Goal: Information Seeking & Learning: Learn about a topic

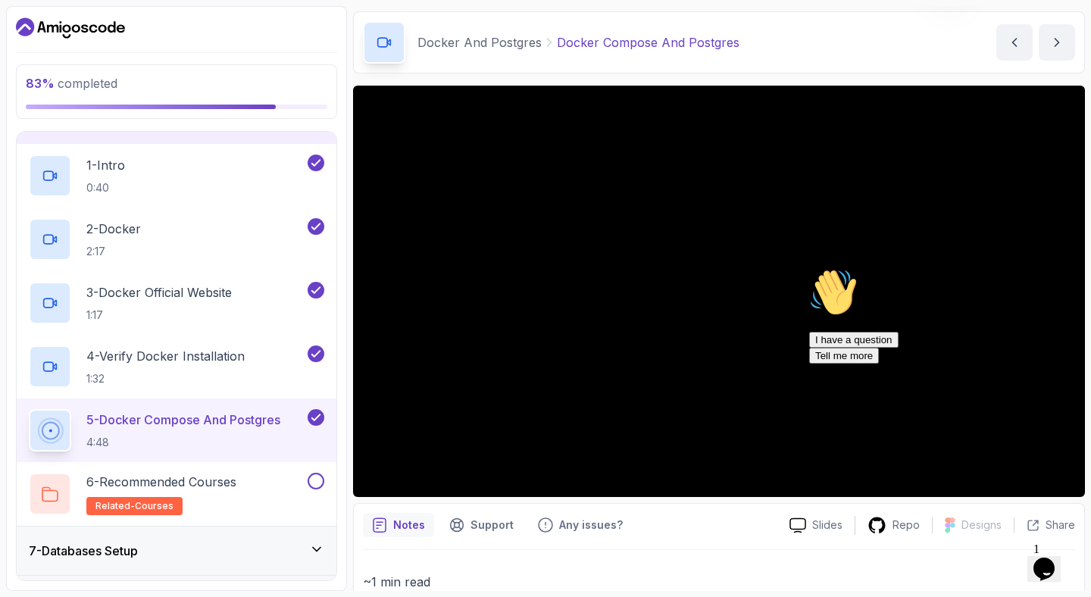
scroll to position [120, 0]
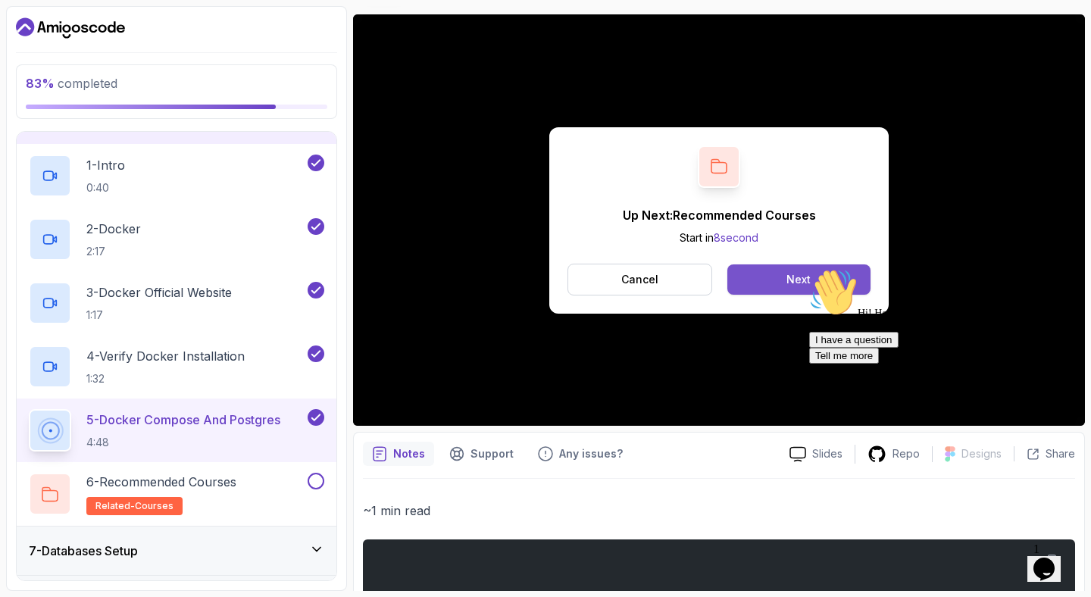
click at [792, 278] on div "Next" at bounding box center [798, 279] width 24 height 15
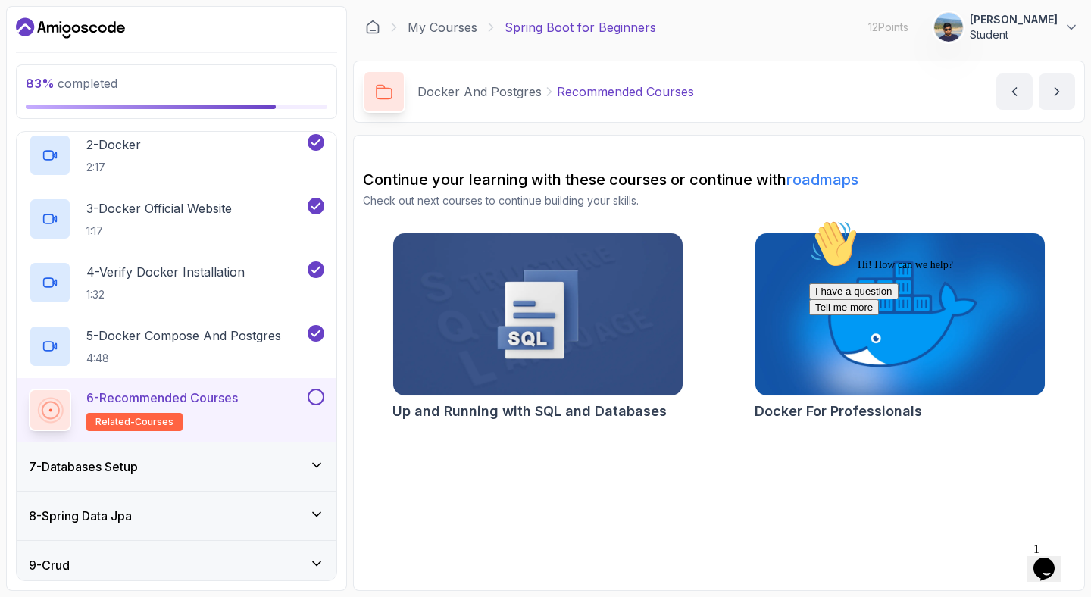
scroll to position [433, 0]
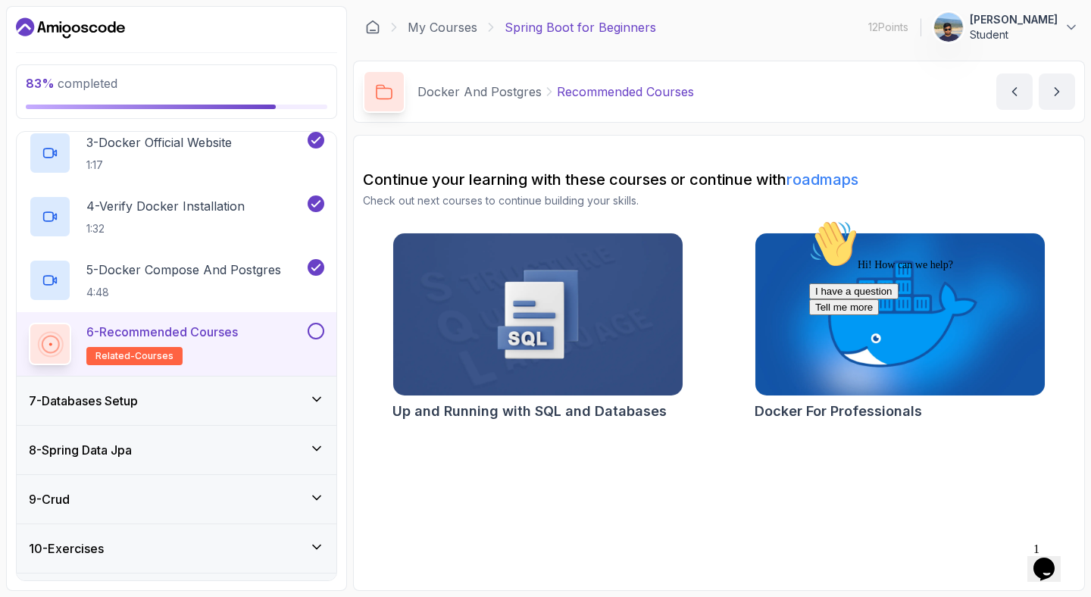
click at [243, 415] on div "7 - Databases Setup" at bounding box center [177, 400] width 320 height 48
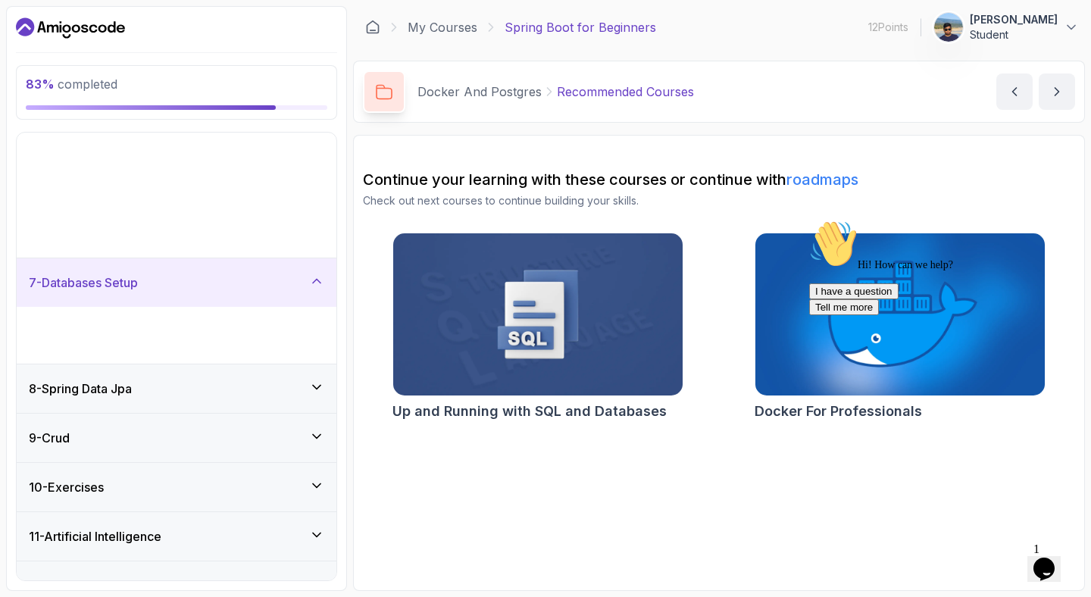
scroll to position [142, 0]
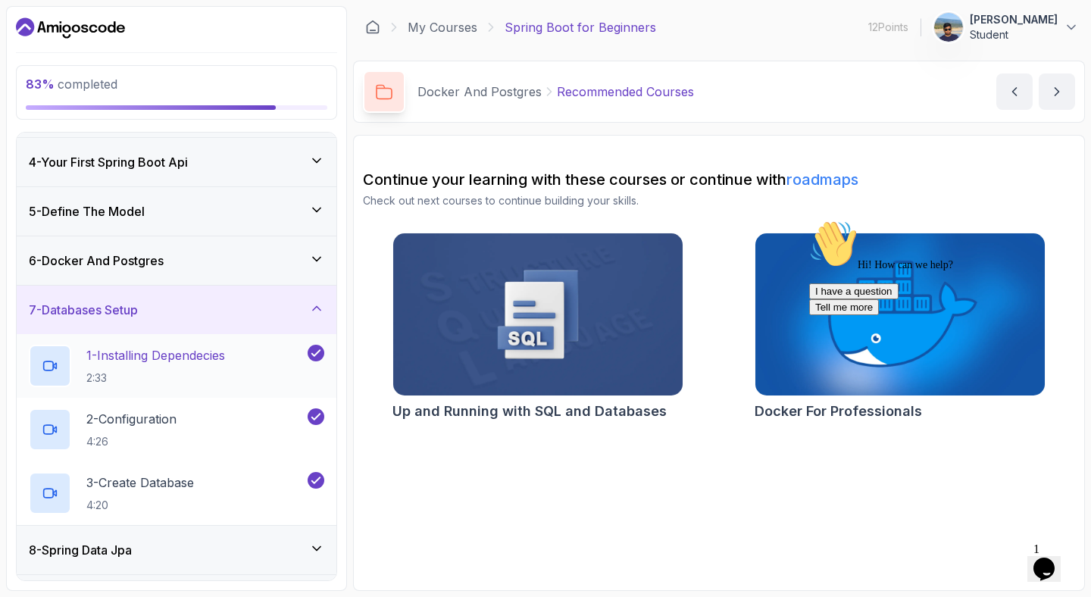
click at [225, 361] on p "1 - Installing Dependecies" at bounding box center [155, 355] width 139 height 18
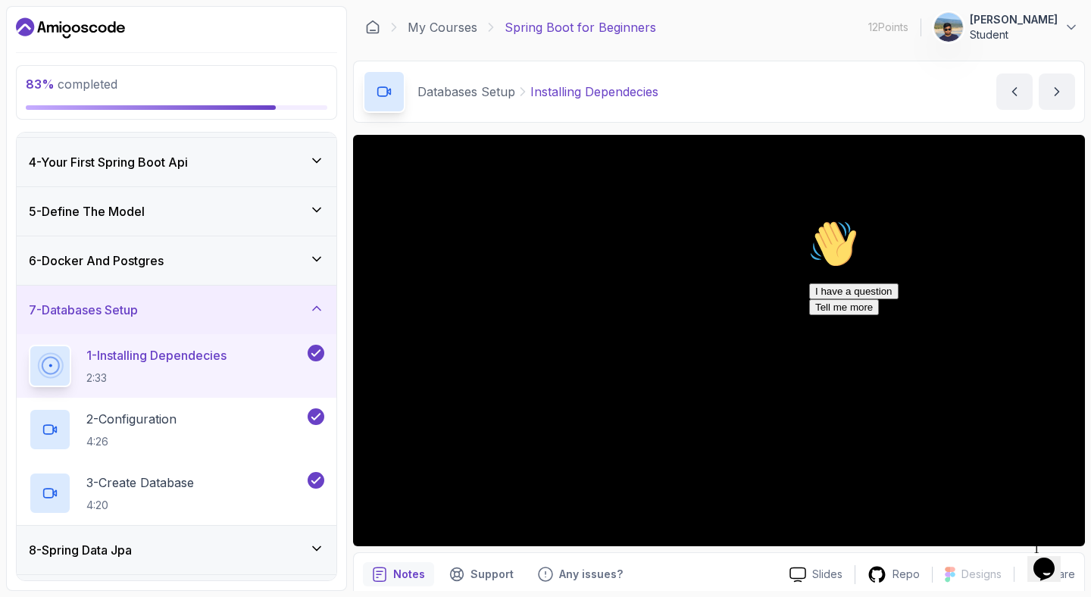
drag, startPoint x: 1060, startPoint y: 373, endPoint x: 1863, endPoint y: 587, distance: 830.8
click at [809, 220] on icon "Chat attention grabber" at bounding box center [809, 220] width 0 height 0
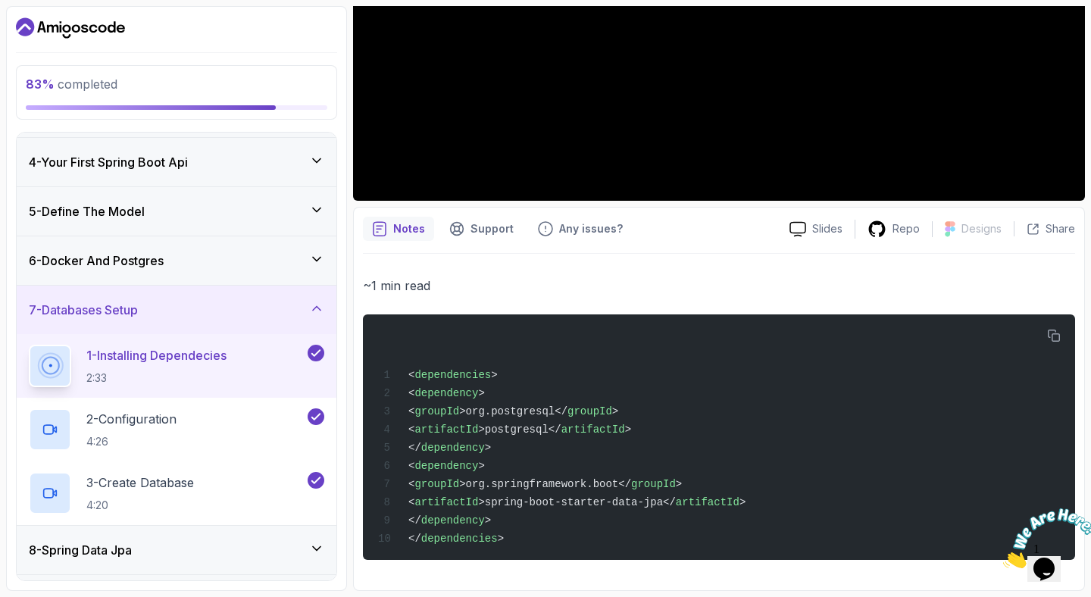
scroll to position [197, 0]
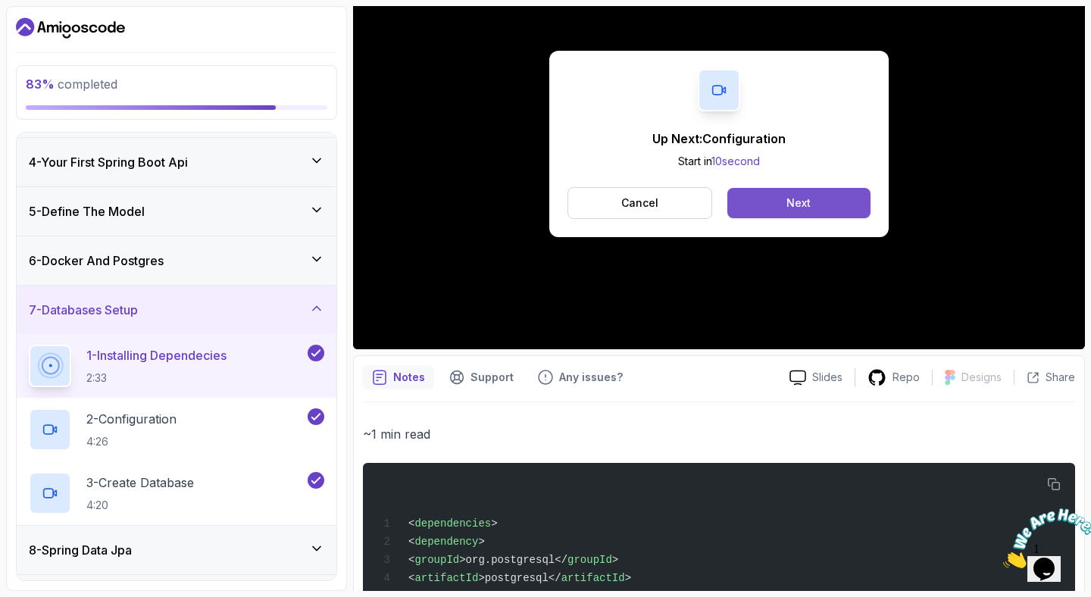
click at [803, 208] on div "Next" at bounding box center [798, 202] width 24 height 15
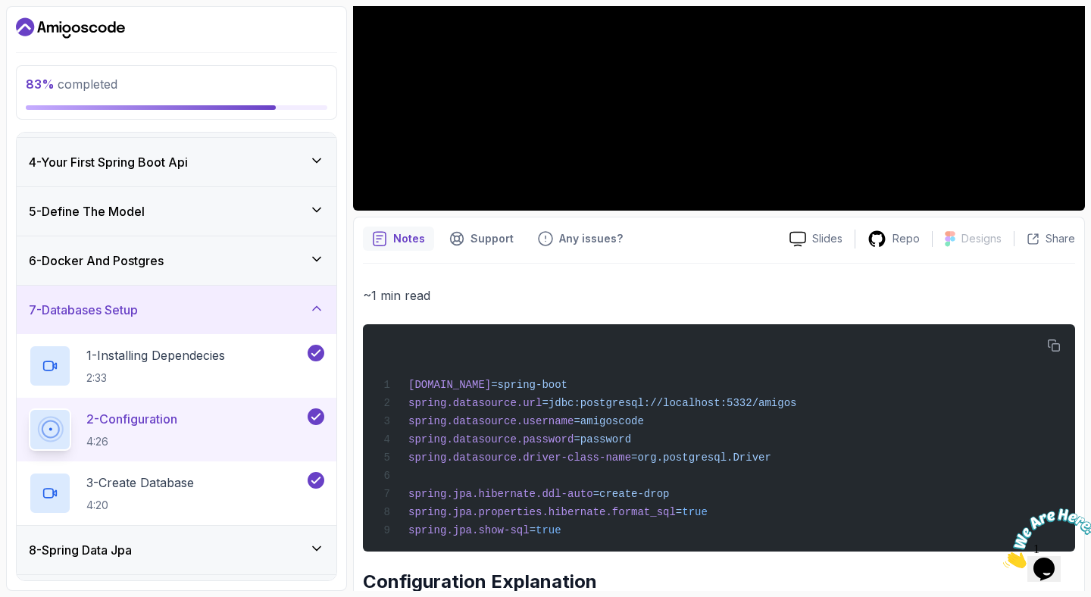
scroll to position [334, 0]
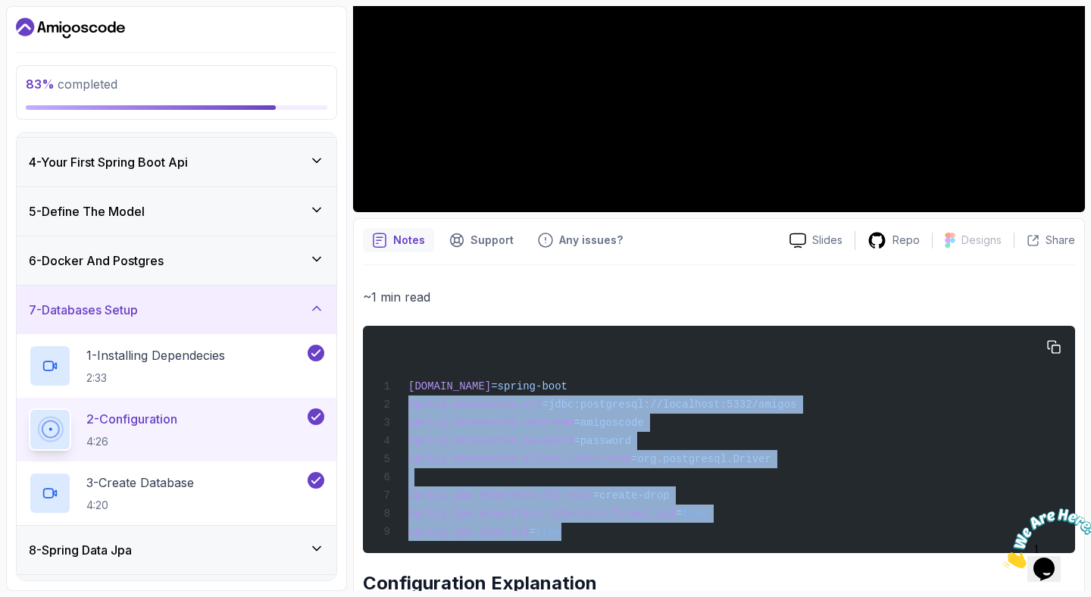
drag, startPoint x: 575, startPoint y: 537, endPoint x: 389, endPoint y: 404, distance: 228.1
click at [389, 404] on div "[DOMAIN_NAME] =spring-boot spring.datasource.url =jdbc:postgresql://localhost:5…" at bounding box center [719, 439] width 688 height 209
copy code "spring.datasource.url =jdbc:postgresql://localhost:5332/amigos spring.datasourc…"
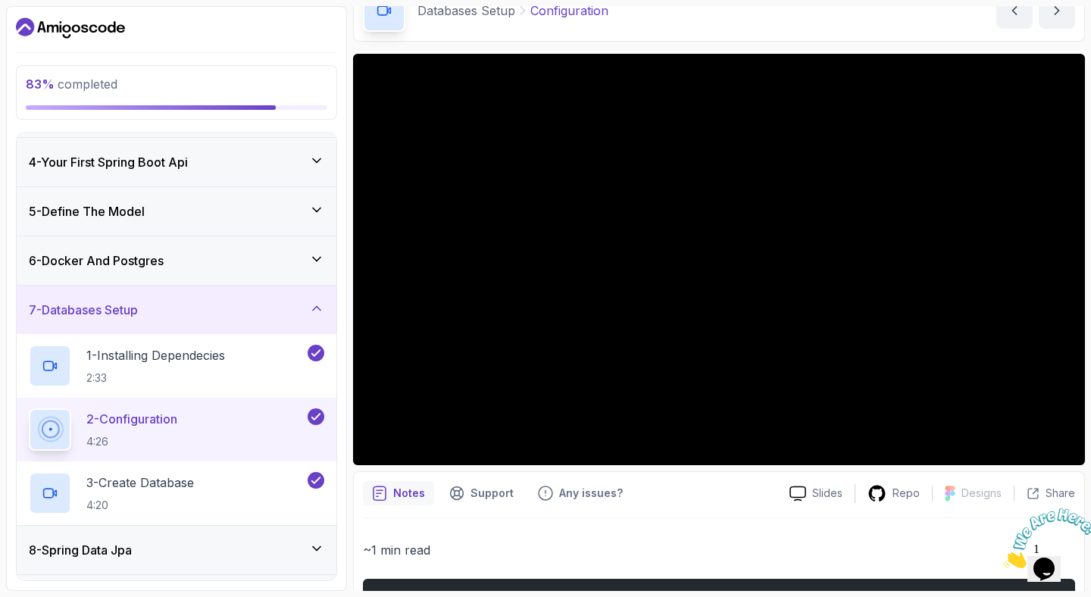
scroll to position [80, 0]
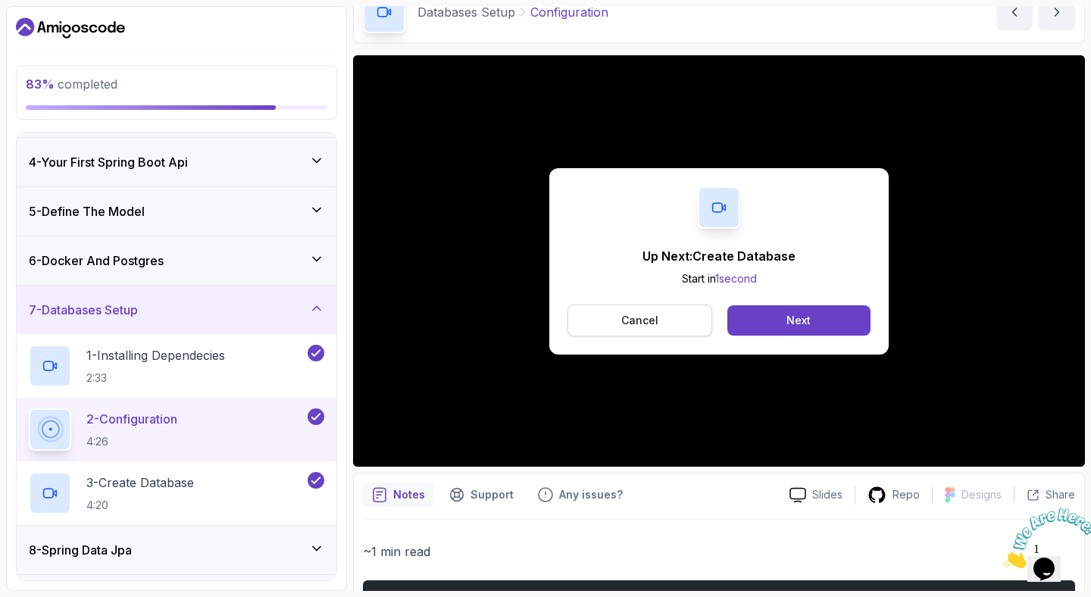
click at [625, 316] on p "Cancel" at bounding box center [639, 320] width 37 height 15
click at [792, 320] on div "Next" at bounding box center [798, 320] width 24 height 15
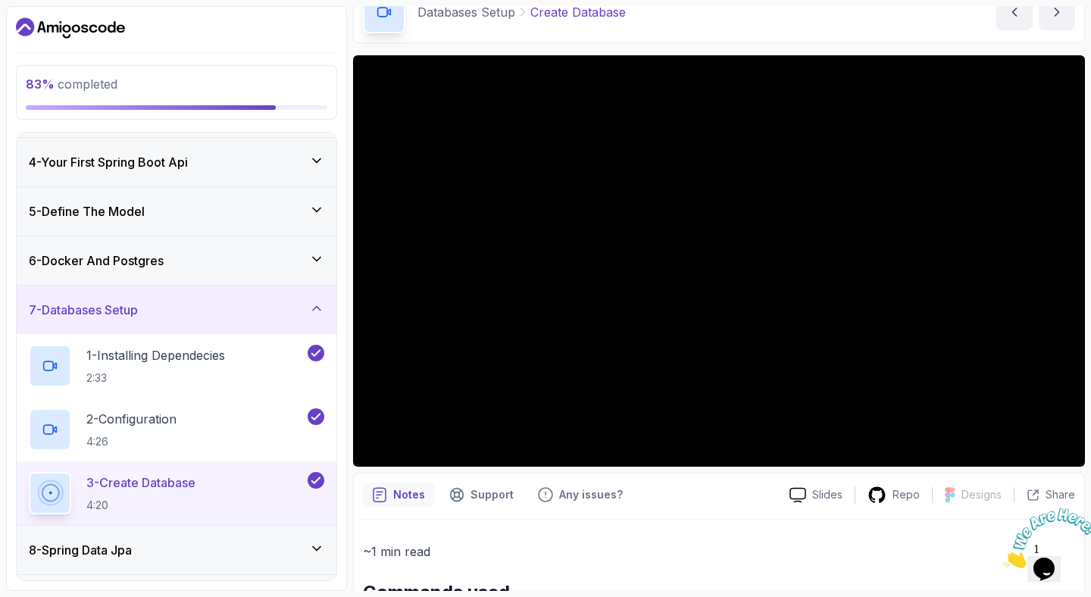
scroll to position [333, 0]
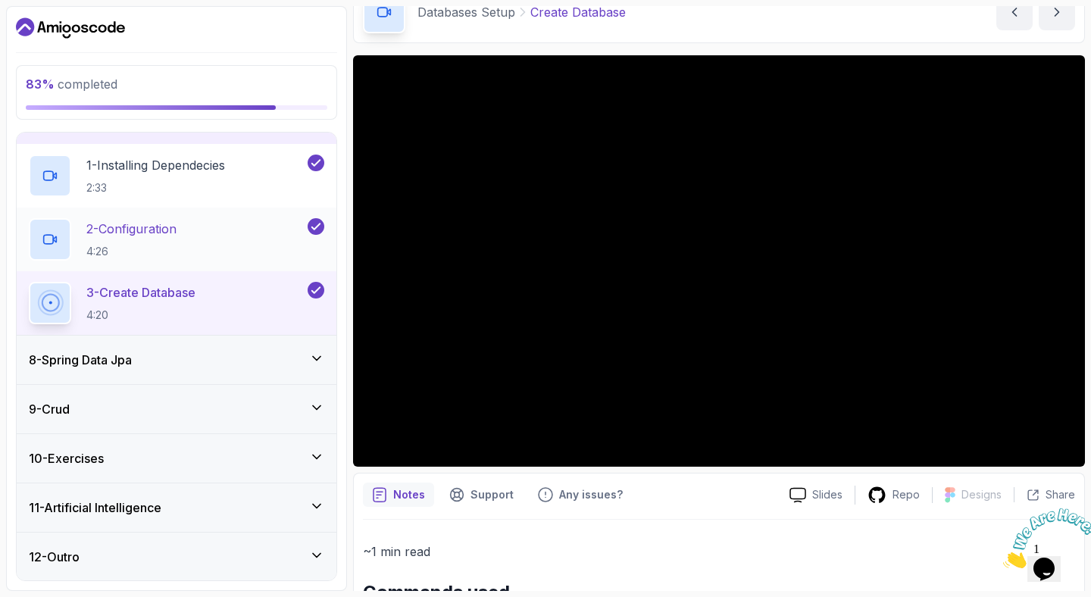
click at [163, 269] on div "2 - Configuration 4:26" at bounding box center [177, 240] width 320 height 64
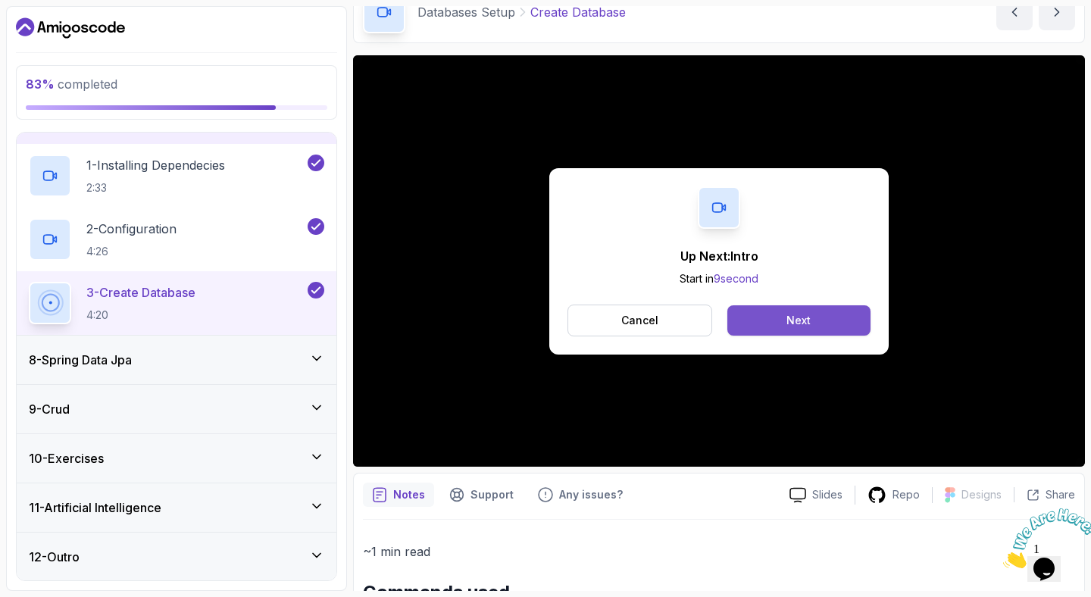
click at [764, 320] on button "Next" at bounding box center [798, 320] width 143 height 30
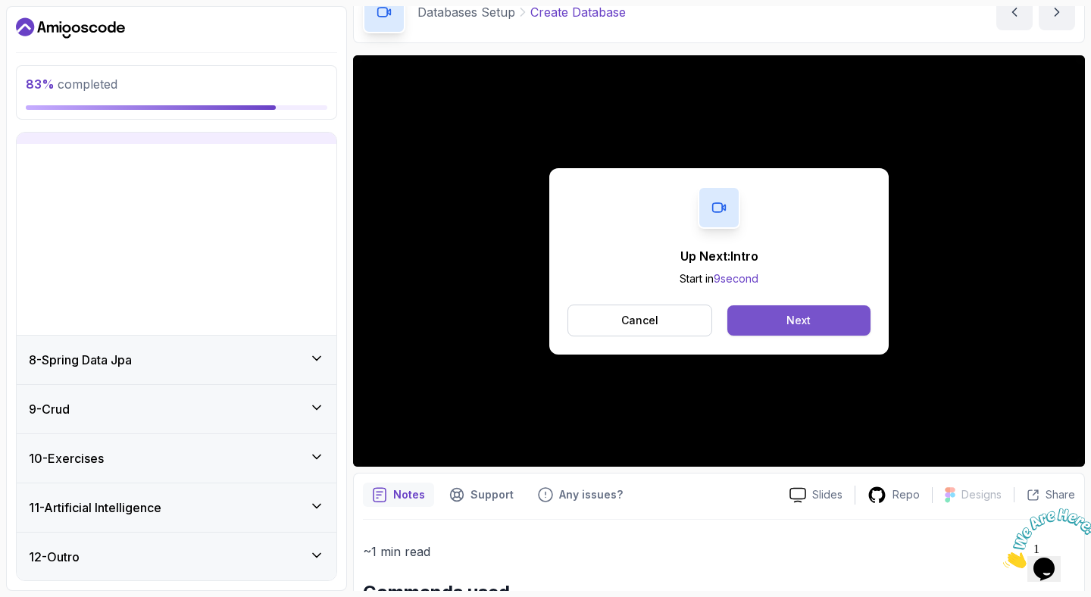
scroll to position [61, 0]
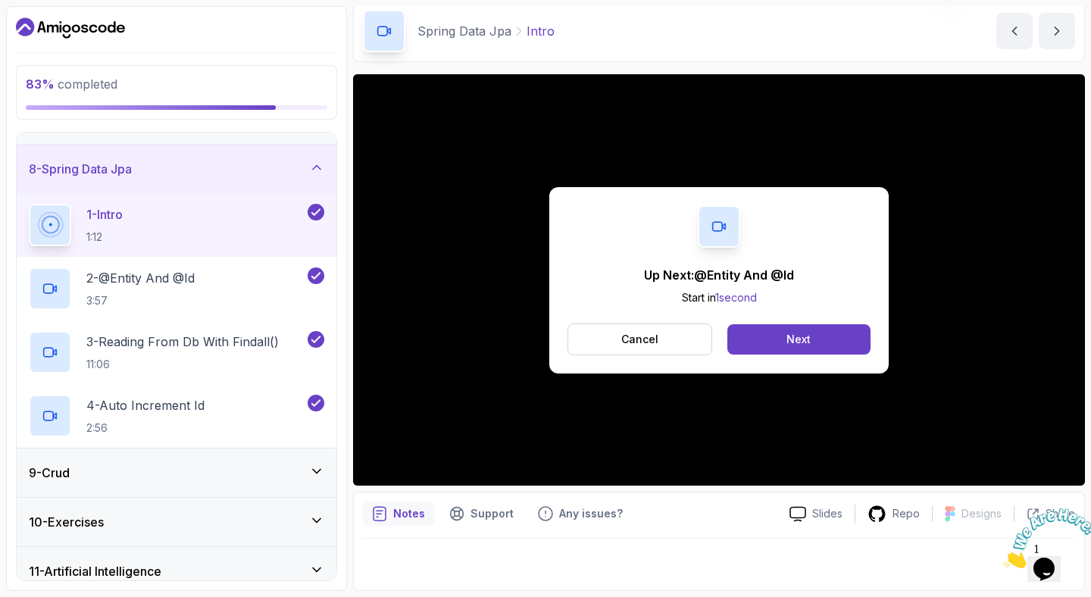
scroll to position [80, 0]
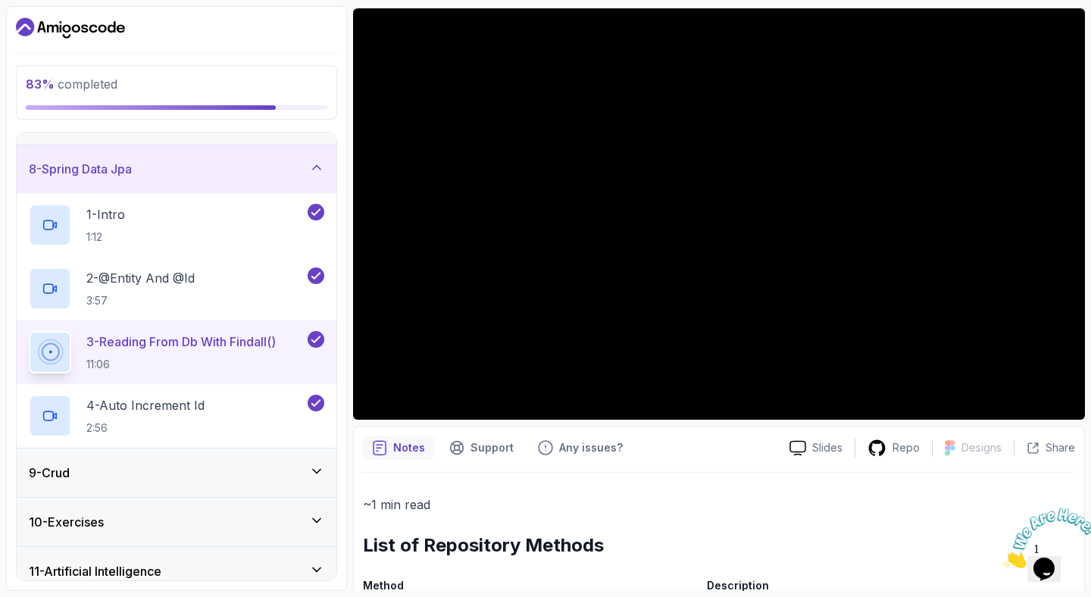
scroll to position [186, 0]
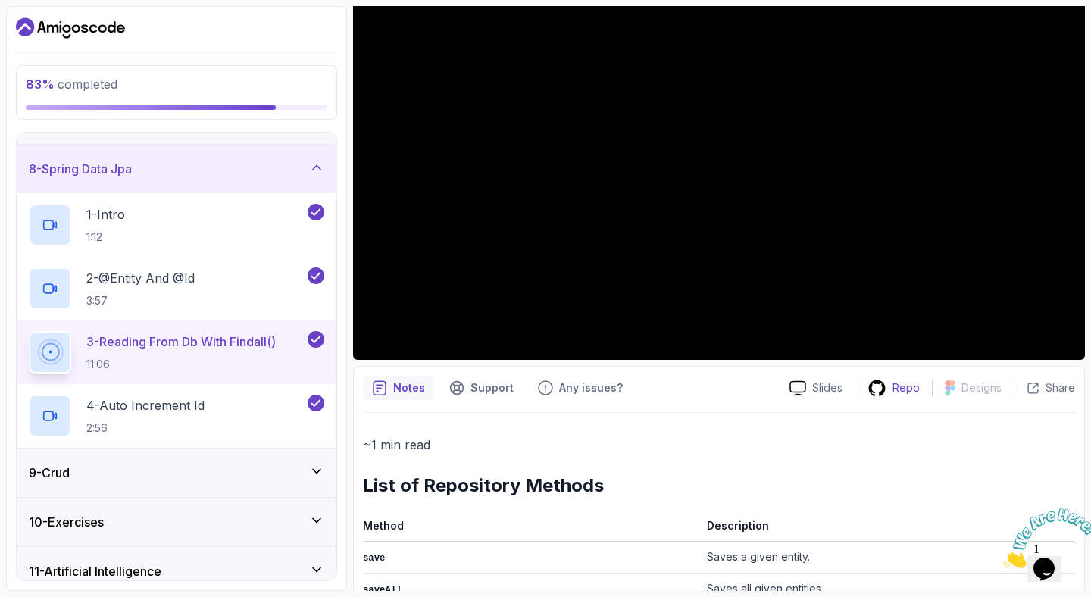
click at [894, 385] on p "Repo" at bounding box center [905, 387] width 27 height 15
